Goal: Transaction & Acquisition: Purchase product/service

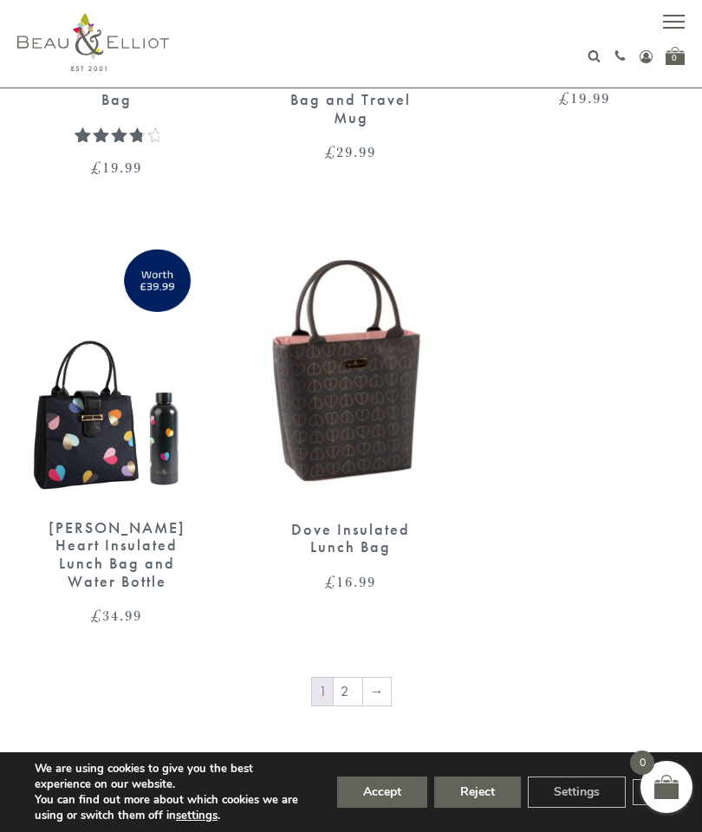
scroll to position [3283, 0]
click at [337, 677] on link "2" at bounding box center [348, 691] width 29 height 28
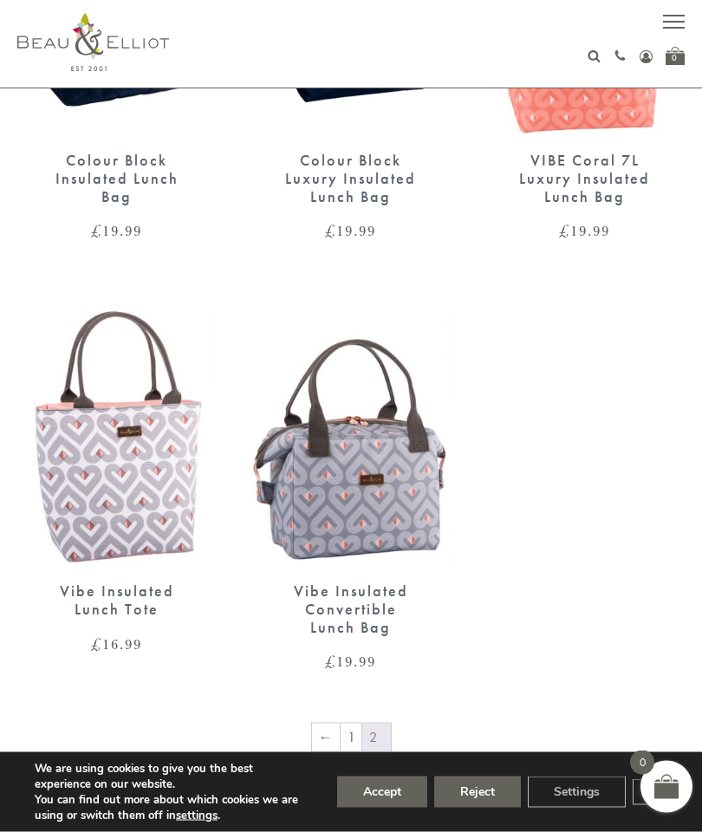
scroll to position [1321, 0]
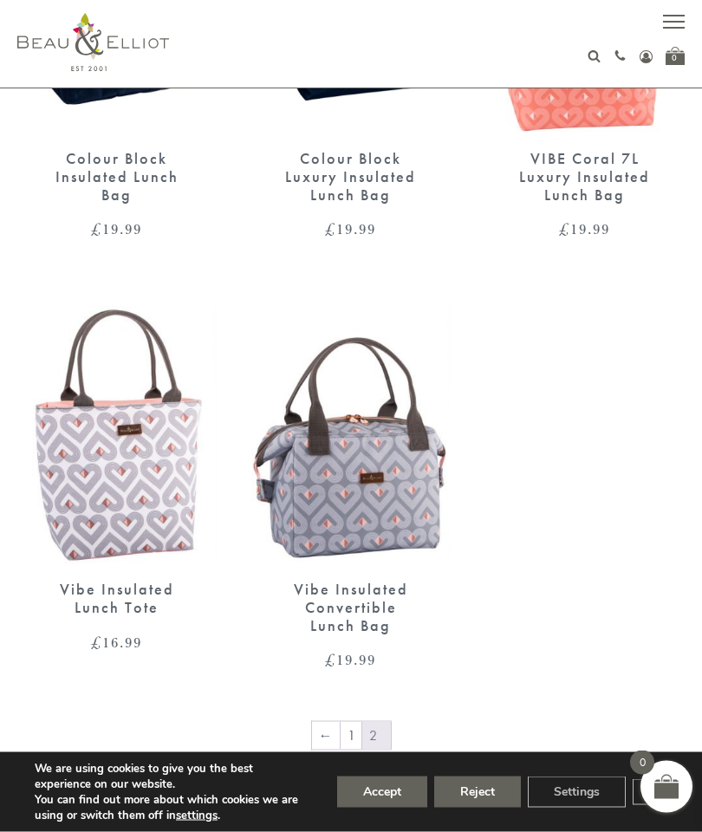
click at [90, 499] on img at bounding box center [116, 435] width 199 height 257
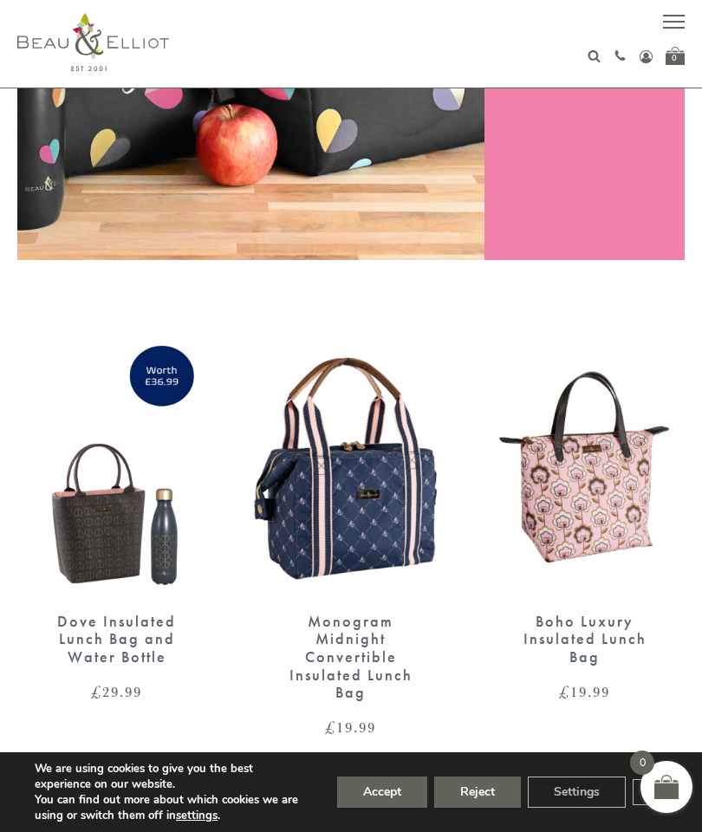
scroll to position [396, 0]
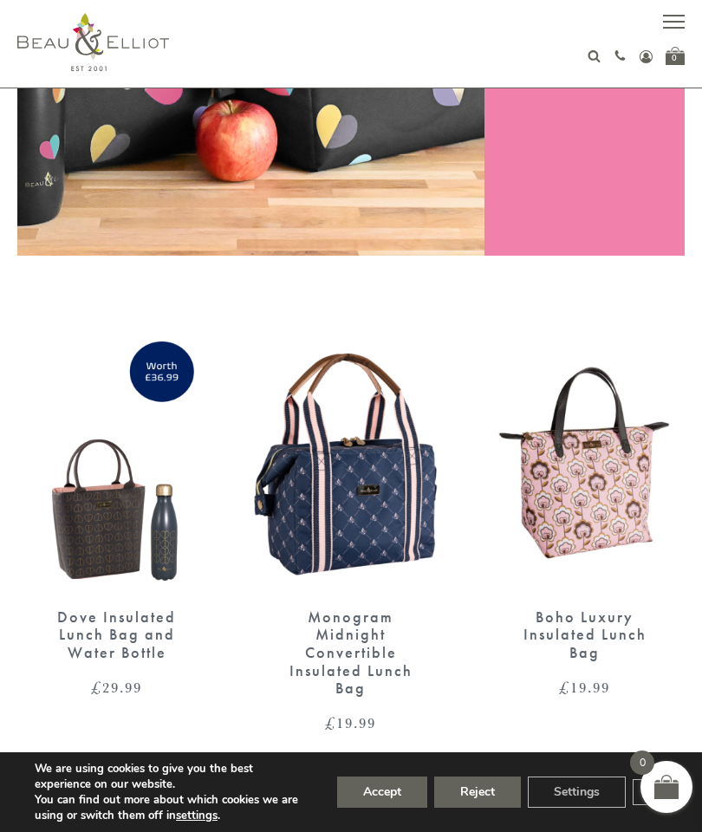
click at [345, 529] on img at bounding box center [350, 462] width 199 height 257
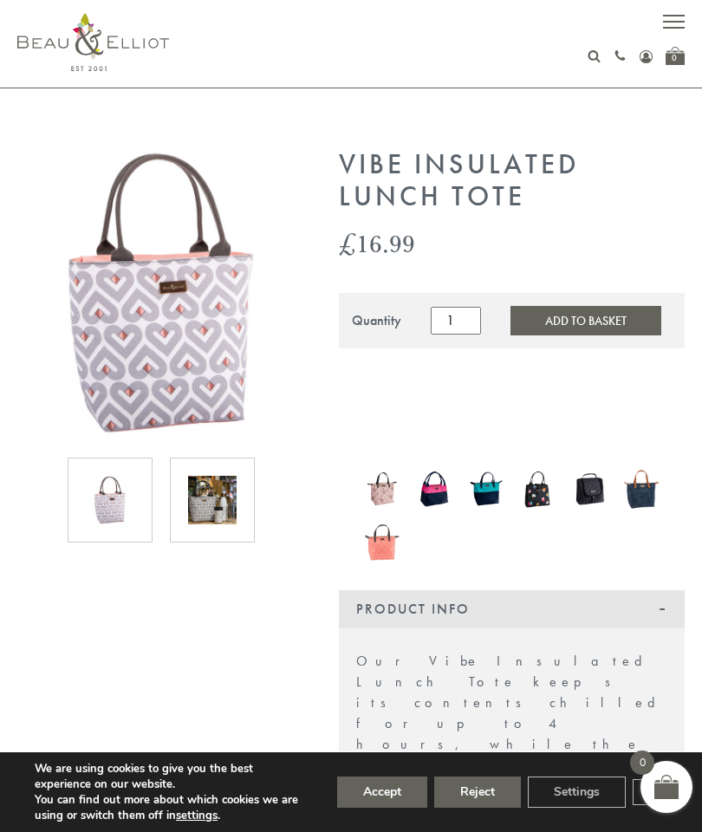
click at [191, 500] on img at bounding box center [212, 500] width 49 height 49
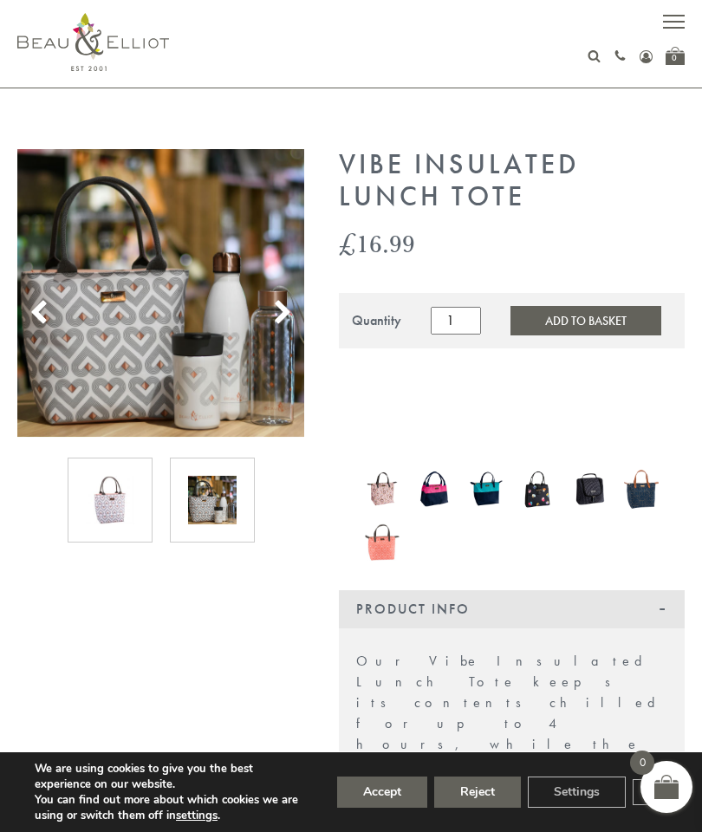
click at [204, 497] on img at bounding box center [212, 500] width 49 height 49
click at [101, 513] on img at bounding box center [110, 500] width 49 height 49
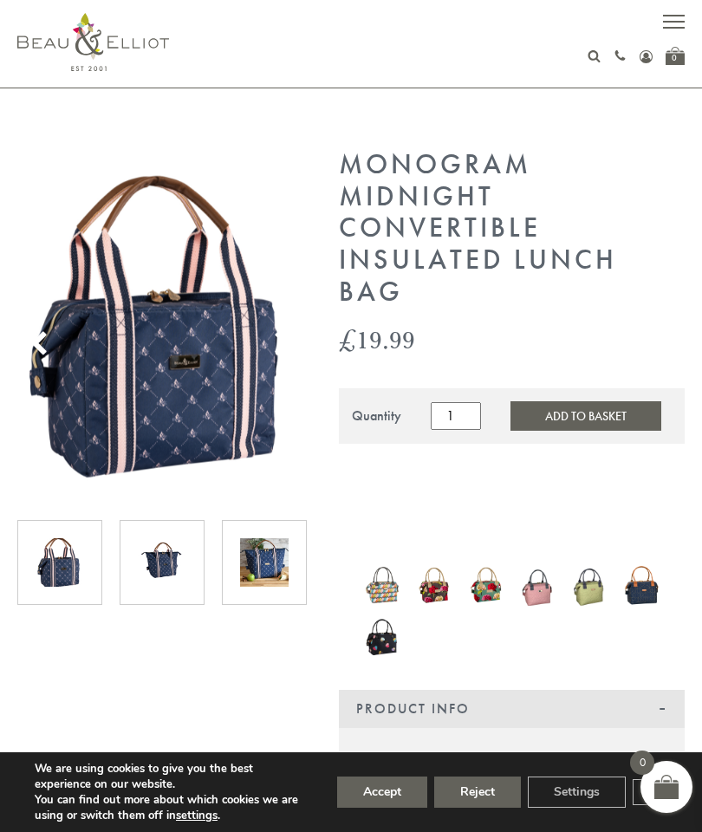
click at [159, 560] on img at bounding box center [162, 562] width 49 height 49
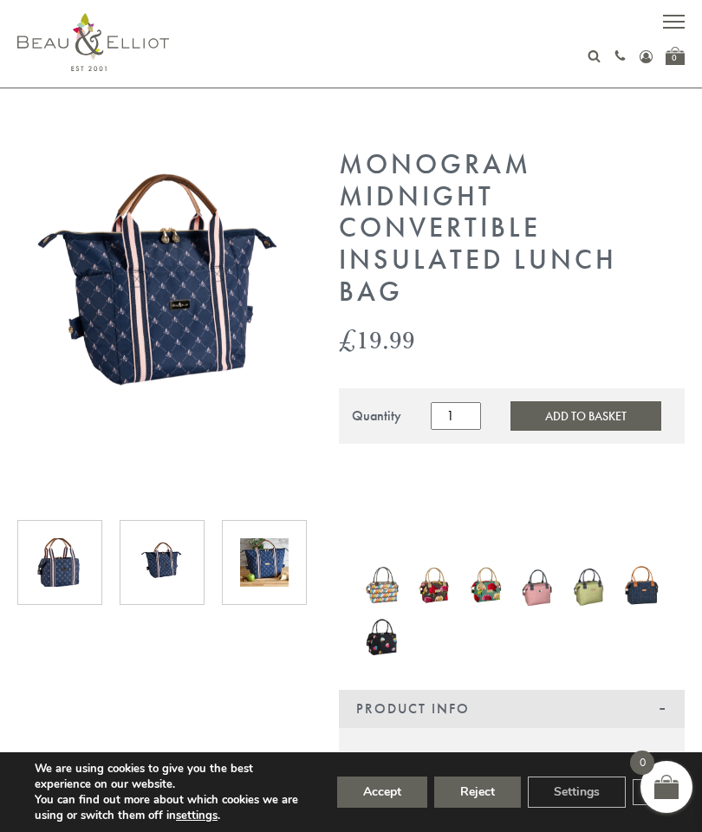
click at [256, 546] on img at bounding box center [264, 562] width 49 height 49
